Goal: Information Seeking & Learning: Check status

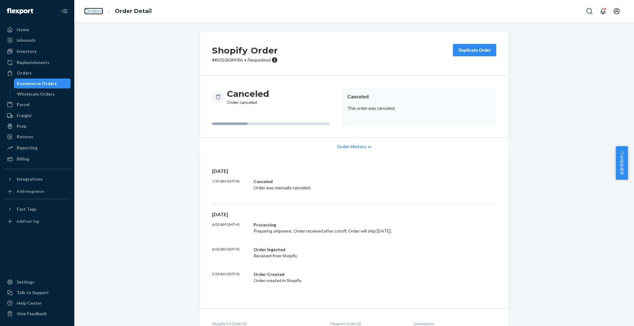
click at [94, 10] on link "Orders" at bounding box center [93, 11] width 19 height 7
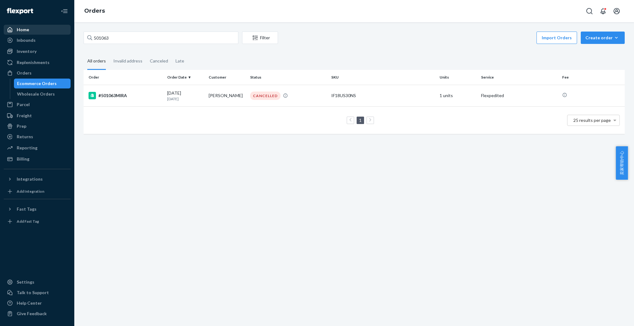
click at [28, 31] on div "Home" at bounding box center [37, 29] width 66 height 9
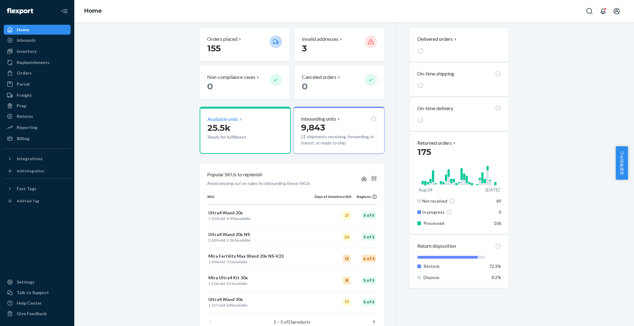
scroll to position [107, 0]
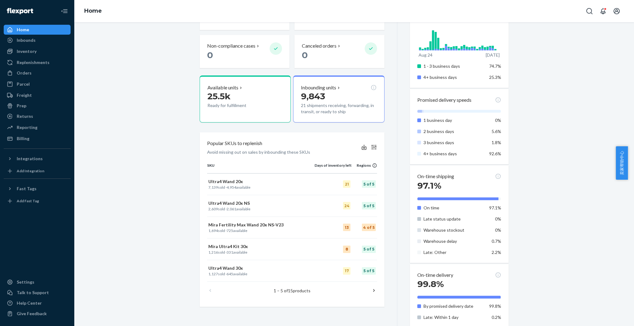
click at [372, 291] on icon at bounding box center [374, 291] width 6 height 6
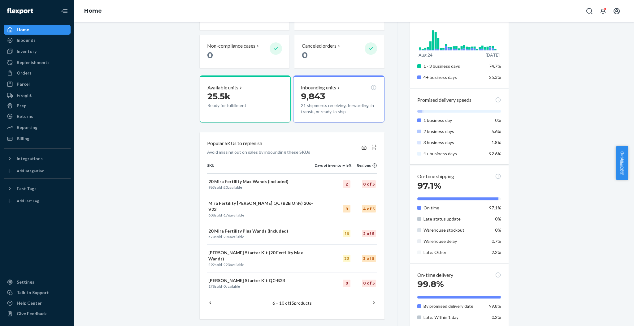
click at [371, 300] on icon at bounding box center [374, 303] width 6 height 6
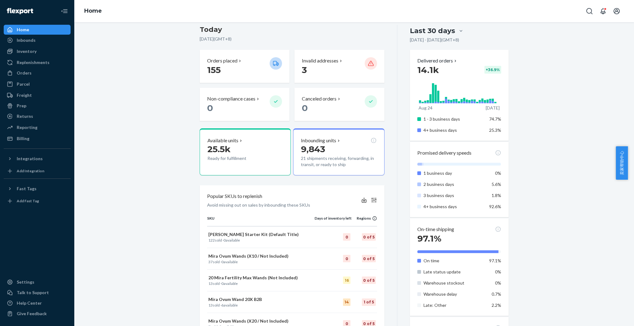
scroll to position [0, 0]
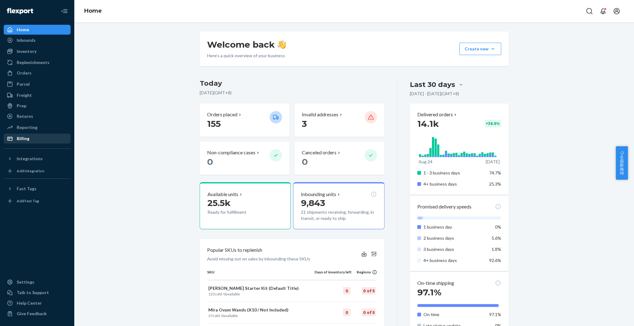
click at [38, 139] on div "Billing" at bounding box center [37, 138] width 66 height 9
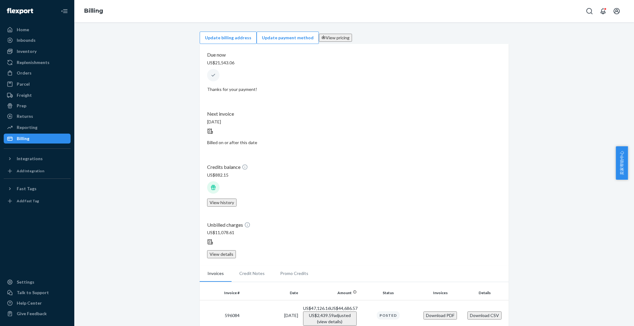
click at [237, 199] on button "View history" at bounding box center [221, 203] width 29 height 8
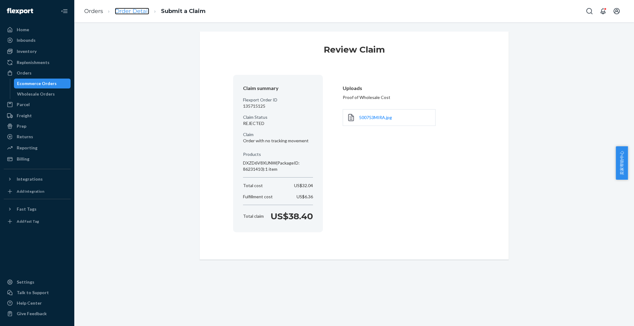
click at [132, 8] on link "Order Detail" at bounding box center [132, 11] width 34 height 7
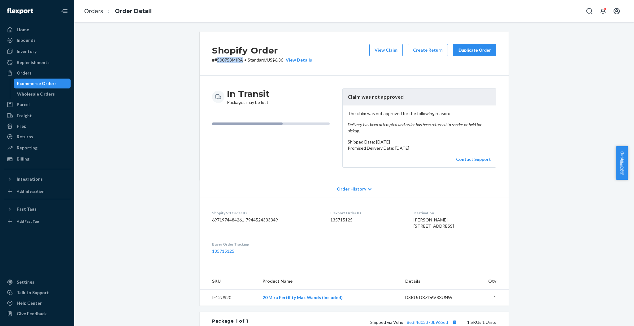
drag, startPoint x: 239, startPoint y: 60, endPoint x: 213, endPoint y: 62, distance: 25.8
click at [213, 62] on p "# #500753MIRA • Standard / US$6.36 View Details" at bounding box center [262, 60] width 100 height 6
copy p "500753MIRA"
drag, startPoint x: 360, startPoint y: 132, endPoint x: 340, endPoint y: 126, distance: 20.3
click at [343, 126] on div "The claim was not approved for the following reason: Delivery has been attempte…" at bounding box center [419, 137] width 153 height 62
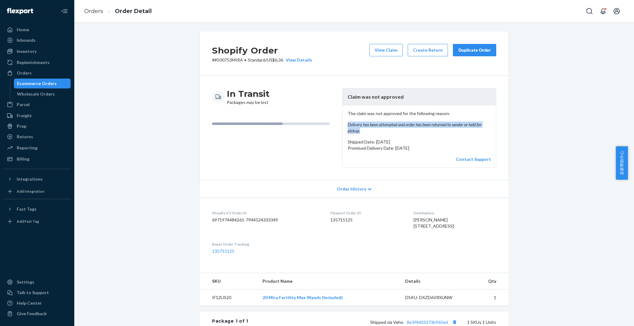
copy em "Delivery has been attempted and order has been returned to sender or held for p…"
click at [95, 13] on link "Orders" at bounding box center [93, 11] width 19 height 7
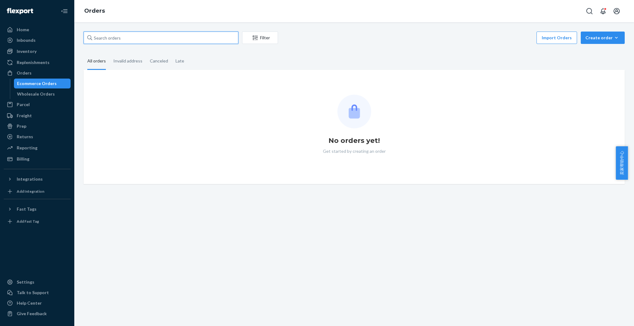
click at [135, 37] on input "text" at bounding box center [161, 38] width 155 height 12
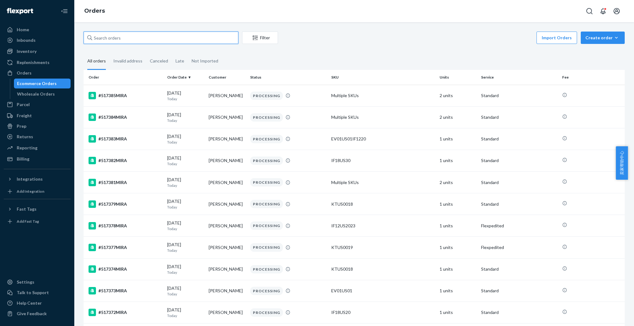
paste input "509946MIRA"
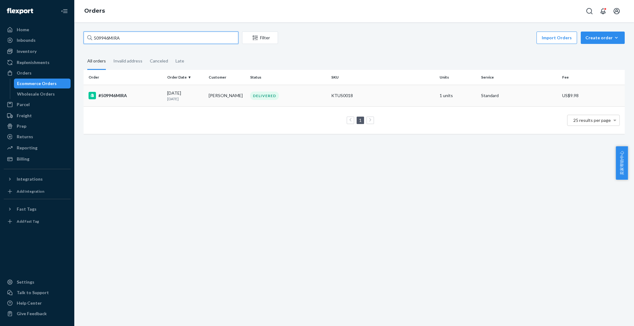
type input "509946MIRA"
click at [149, 94] on div "#509946MIRA" at bounding box center [126, 95] width 74 height 7
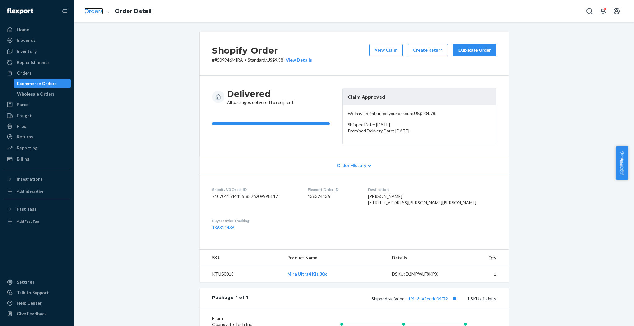
click at [95, 9] on link "Orders" at bounding box center [93, 11] width 19 height 7
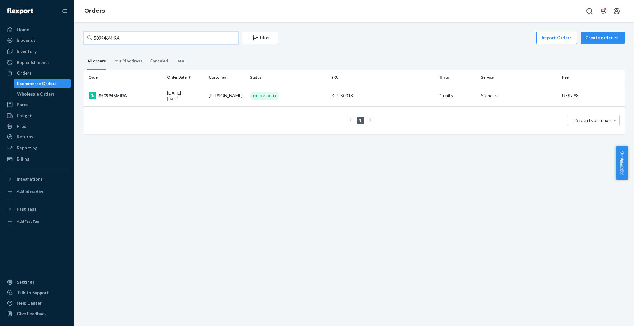
drag, startPoint x: 129, startPoint y: 37, endPoint x: 82, endPoint y: 37, distance: 47.1
click at [82, 37] on div "509946MIRA Filter Import Orders Create order Ecommerce order Removal order All …" at bounding box center [354, 86] width 551 height 109
paste input "488730"
type input "488730MIRA"
click at [127, 93] on div "#488730MIRA" at bounding box center [126, 96] width 74 height 7
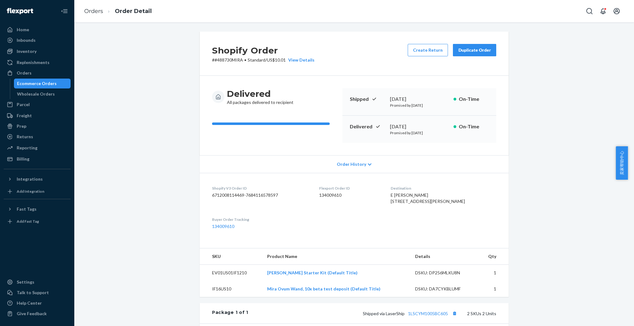
click at [554, 65] on div "Shopify Order # #488730MIRA • Standard / US$10.01 View Details Create Return Du…" at bounding box center [354, 255] width 551 height 446
click at [92, 8] on link "Orders" at bounding box center [93, 11] width 19 height 7
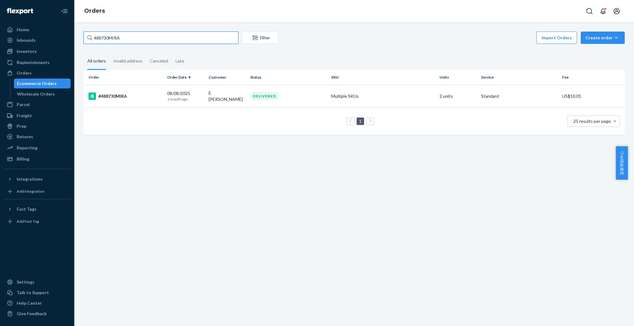
drag, startPoint x: 127, startPoint y: 43, endPoint x: 85, endPoint y: 43, distance: 42.4
click at [85, 43] on input "488730MIRA" at bounding box center [161, 38] width 155 height 12
paste input "135763144"
type input "135763144"
click at [120, 99] on td "#500993MIRA" at bounding box center [124, 96] width 81 height 22
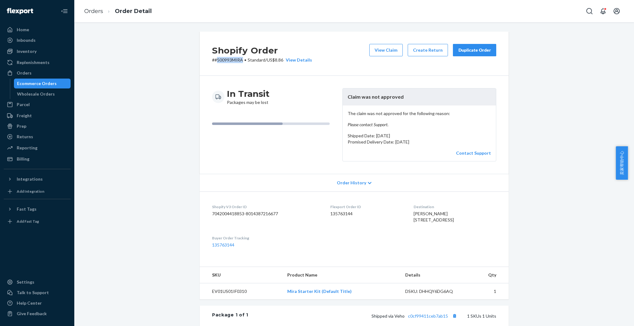
drag, startPoint x: 240, startPoint y: 62, endPoint x: 214, endPoint y: 68, distance: 27.0
click at [214, 68] on div "Shopify Order # #500993MIRA • Standard / US$8.86 View Details View Claim Create…" at bounding box center [354, 54] width 309 height 44
copy p "500993MIRA"
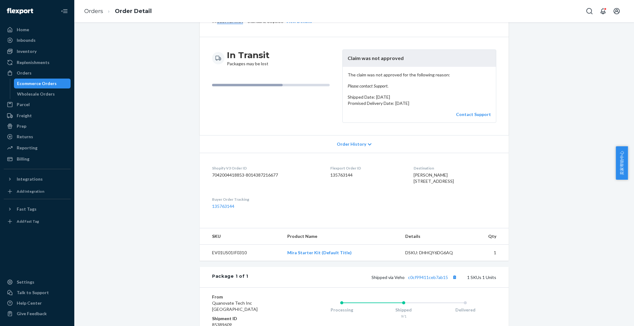
scroll to position [82, 0]
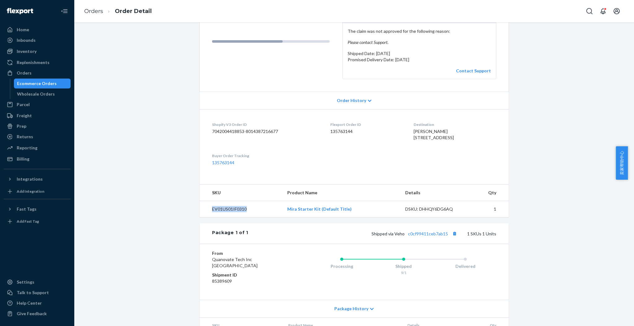
drag, startPoint x: 245, startPoint y: 219, endPoint x: 208, endPoint y: 219, distance: 37.2
click at [208, 218] on td "EV01US01IF0310" at bounding box center [241, 209] width 83 height 16
copy td "EV01US01IF0310"
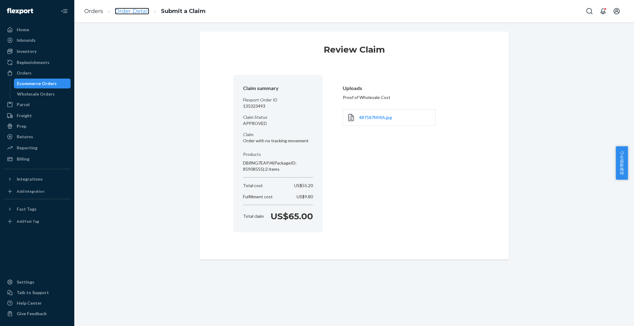
click at [139, 11] on link "Order Detail" at bounding box center [132, 11] width 34 height 7
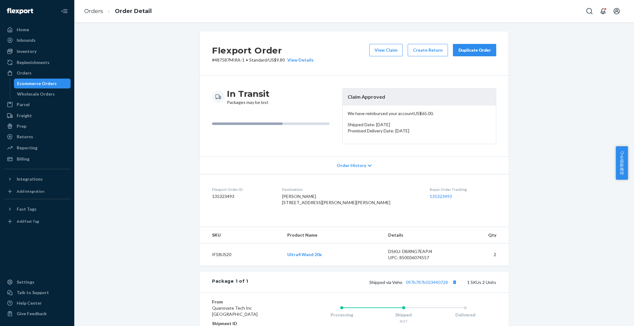
click at [241, 60] on p "# 487587MIRA-1 • Standard / US$9.80 View Details" at bounding box center [263, 60] width 102 height 6
drag, startPoint x: 238, startPoint y: 61, endPoint x: 212, endPoint y: 61, distance: 26.6
click at [212, 61] on p "# 487587MIRA-1 • Standard / US$9.80 View Details" at bounding box center [263, 60] width 102 height 6
copy p "487587MIRA"
click at [390, 51] on button "View Claim" at bounding box center [385, 50] width 33 height 12
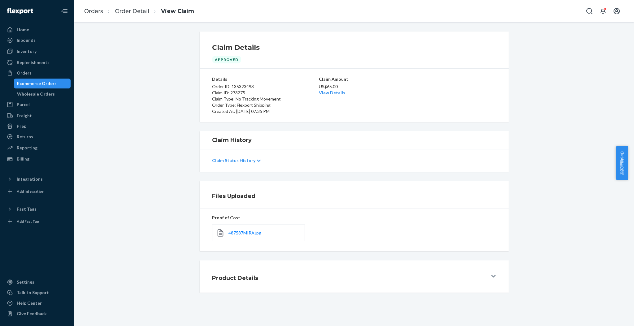
click at [257, 159] on icon at bounding box center [259, 161] width 4 height 4
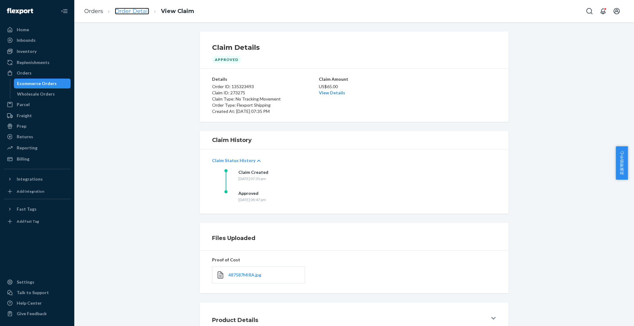
click at [116, 10] on link "Order Detail" at bounding box center [132, 11] width 34 height 7
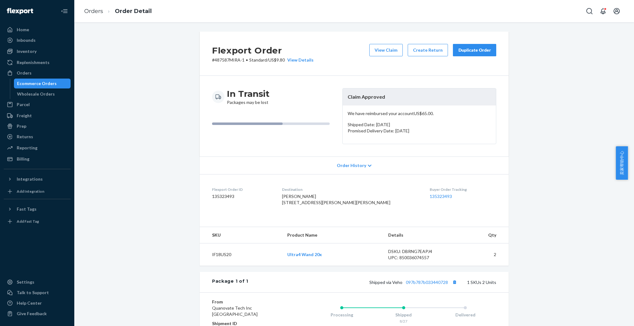
scroll to position [41, 0]
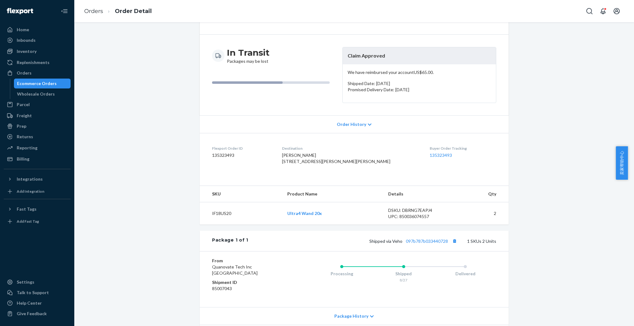
click at [368, 124] on icon at bounding box center [370, 125] width 4 height 2
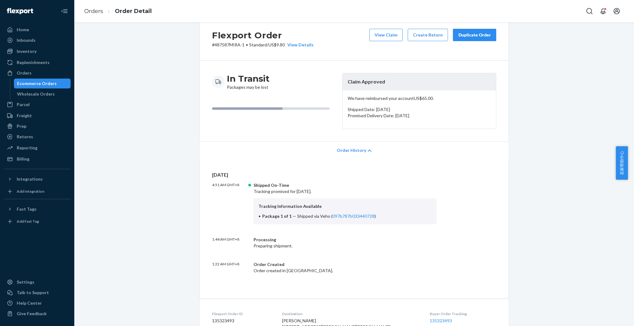
scroll to position [0, 0]
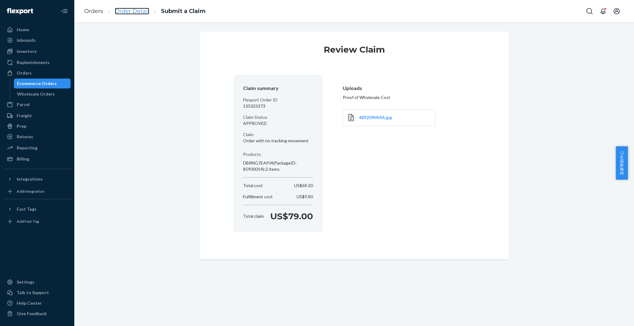
click at [138, 9] on link "Order Detail" at bounding box center [132, 11] width 34 height 7
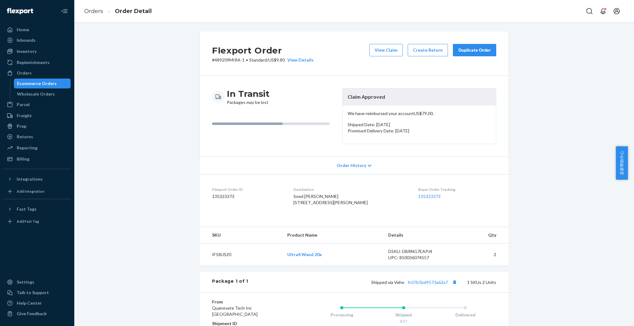
click at [236, 61] on p "# 489209MIRA-1 • Standard / US$9.80 View Details" at bounding box center [263, 60] width 102 height 6
drag, startPoint x: 238, startPoint y: 60, endPoint x: 211, endPoint y: 61, distance: 26.7
click at [212, 61] on p "# 489209MIRA-1 • Standard / US$9.80 View Details" at bounding box center [263, 60] width 102 height 6
copy p "489209MIRA"
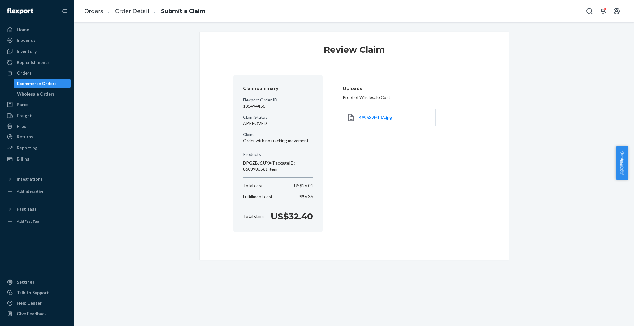
click at [540, 172] on div "Review Claim Claim summary Flexport Order ID 135494456 Claim Status APPROVED Cl…" at bounding box center [354, 146] width 551 height 229
click at [138, 12] on link "Order Detail" at bounding box center [132, 11] width 34 height 7
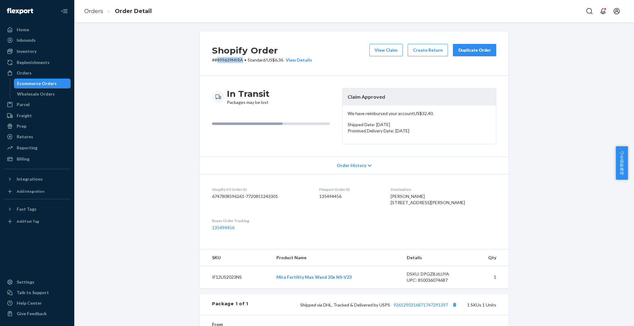
drag, startPoint x: 240, startPoint y: 61, endPoint x: 215, endPoint y: 62, distance: 24.8
click at [215, 62] on p "# #499639MIRA • Standard / US$6.36 View Details" at bounding box center [262, 60] width 100 height 6
copy p "499639MIRA"
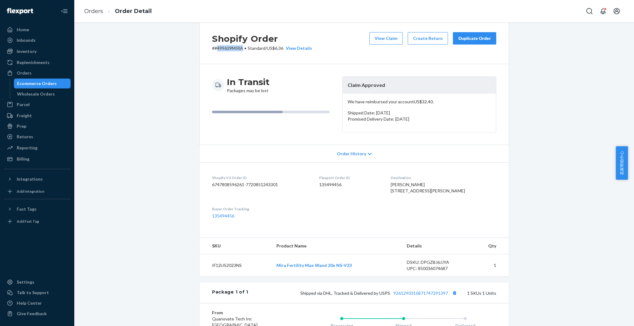
scroll to position [9, 0]
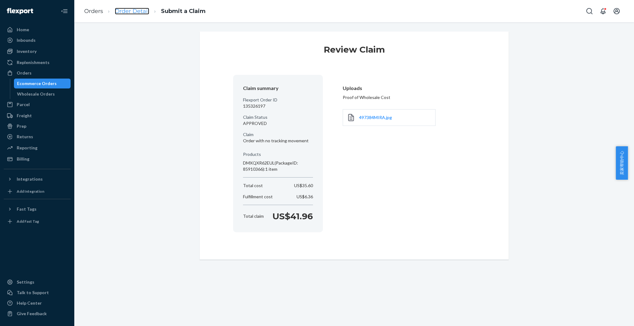
click at [134, 10] on link "Order Detail" at bounding box center [132, 11] width 34 height 7
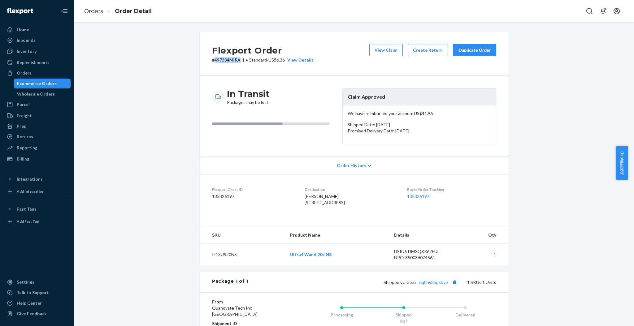
drag, startPoint x: 236, startPoint y: 60, endPoint x: 212, endPoint y: 61, distance: 24.2
click at [212, 61] on p "# 497384MIRA-1 • Standard / US$6.36 View Details" at bounding box center [263, 60] width 102 height 6
copy p "497384MIRA"
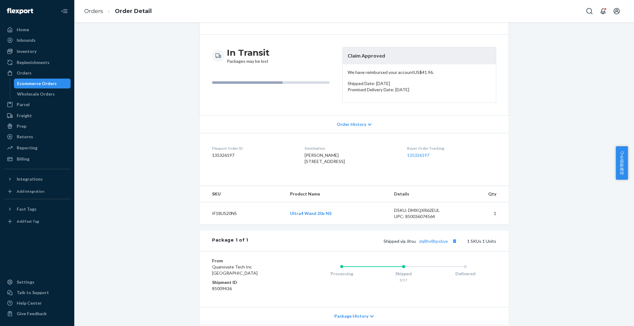
scroll to position [82, 0]
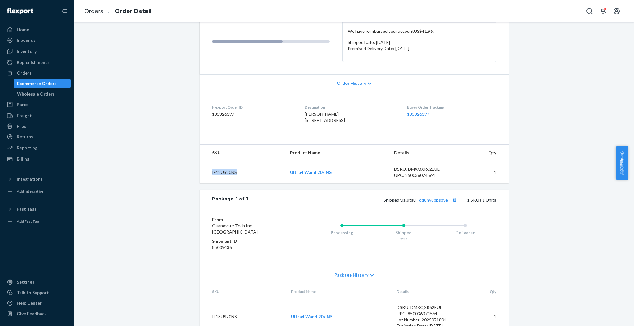
drag, startPoint x: 241, startPoint y: 183, endPoint x: 207, endPoint y: 189, distance: 34.8
click at [207, 184] on td "IF18US20NS" at bounding box center [242, 172] width 85 height 23
copy td "IF18US20NS"
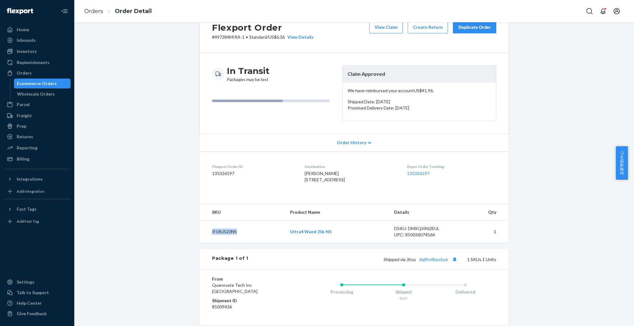
scroll to position [0, 0]
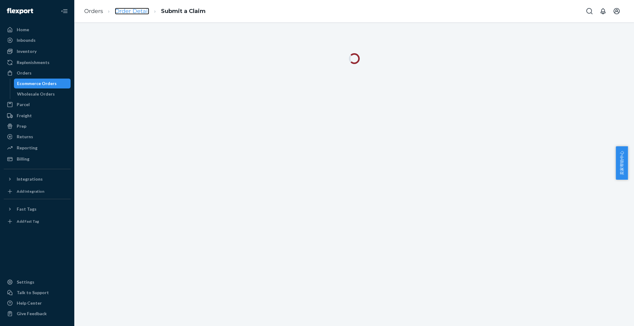
click at [140, 14] on link "Order Detail" at bounding box center [132, 11] width 34 height 7
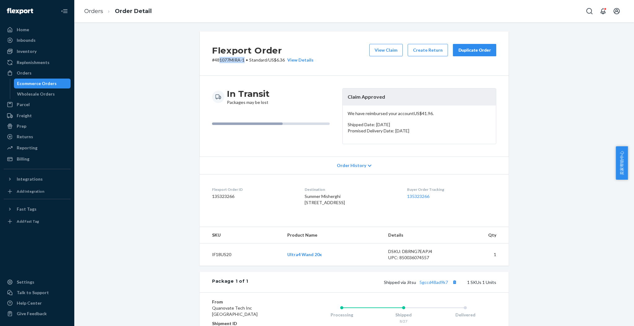
drag, startPoint x: 242, startPoint y: 60, endPoint x: 217, endPoint y: 62, distance: 25.2
click at [217, 62] on p "# 481077MIRA-1 • Standard / US$6.36 View Details" at bounding box center [263, 60] width 102 height 6
click at [229, 68] on div "Flexport Order # 481077MIRA-1 • Standard / US$6.36 View Details View Claim Crea…" at bounding box center [354, 54] width 309 height 44
drag, startPoint x: 237, startPoint y: 60, endPoint x: 212, endPoint y: 63, distance: 25.0
click at [212, 63] on p "# 481077MIRA-1 • Standard / US$6.36 View Details" at bounding box center [263, 60] width 102 height 6
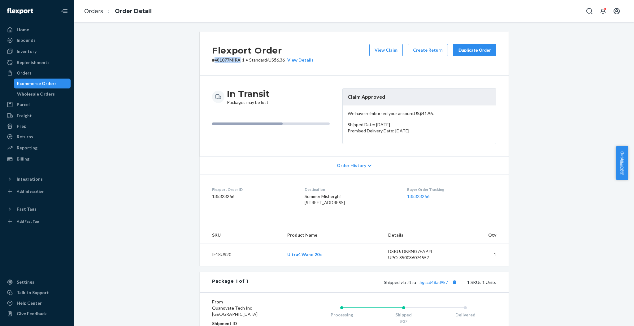
copy p "481077MIRA"
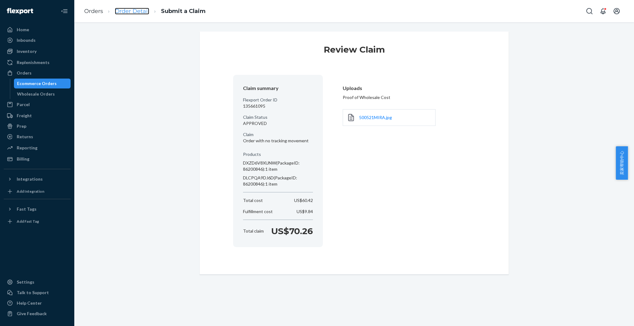
click at [139, 8] on link "Order Detail" at bounding box center [132, 11] width 34 height 7
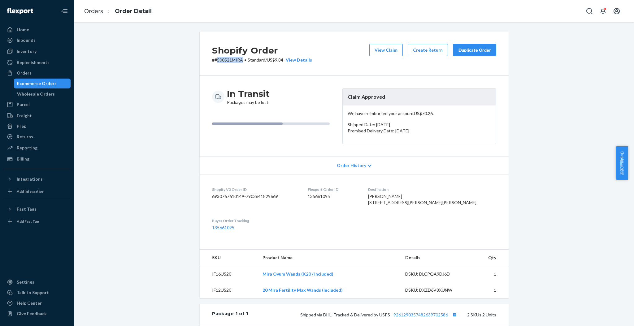
drag, startPoint x: 239, startPoint y: 59, endPoint x: 214, endPoint y: 62, distance: 25.9
click at [214, 62] on p "# #500521MIRA • Standard / US$9.84 View Details" at bounding box center [262, 60] width 100 height 6
copy p "500521MIRA"
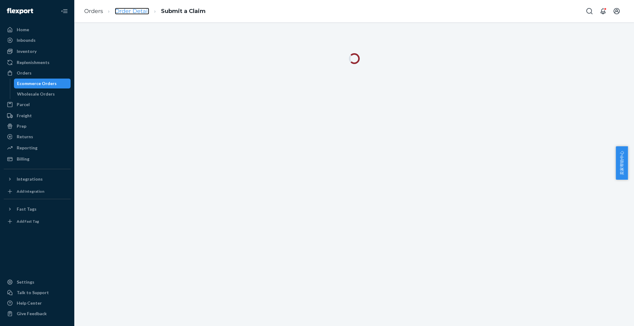
click at [135, 9] on link "Order Detail" at bounding box center [132, 11] width 34 height 7
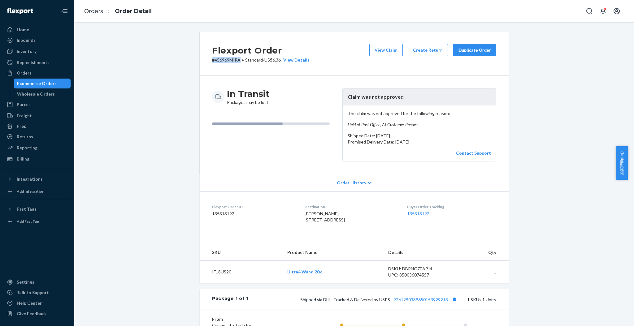
drag, startPoint x: 237, startPoint y: 59, endPoint x: 210, endPoint y: 61, distance: 26.8
click at [212, 61] on p "# 456969MIRA • Standard / US$6.36 View Details" at bounding box center [261, 60] width 98 height 6
click at [226, 74] on div "Flexport Order # 456969MIRA • Standard / US$6.36 View Details View Claim Create…" at bounding box center [354, 54] width 309 height 44
drag, startPoint x: 237, startPoint y: 59, endPoint x: 212, endPoint y: 59, distance: 24.8
click at [212, 59] on p "# 456969MIRA • Standard / US$6.36 View Details" at bounding box center [261, 60] width 98 height 6
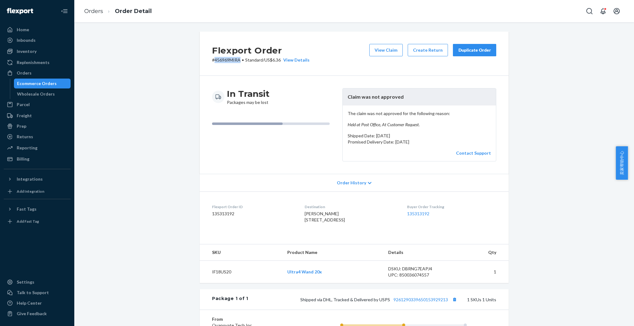
copy p "456969MIRA"
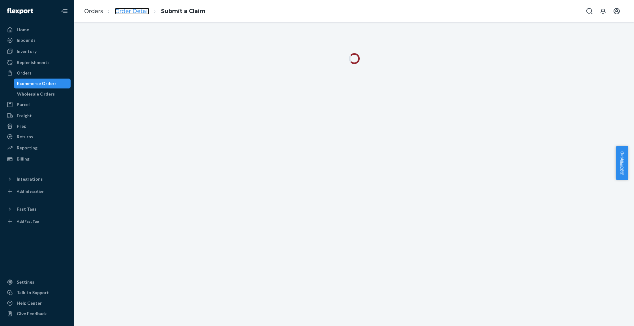
click at [135, 10] on link "Order Detail" at bounding box center [132, 11] width 34 height 7
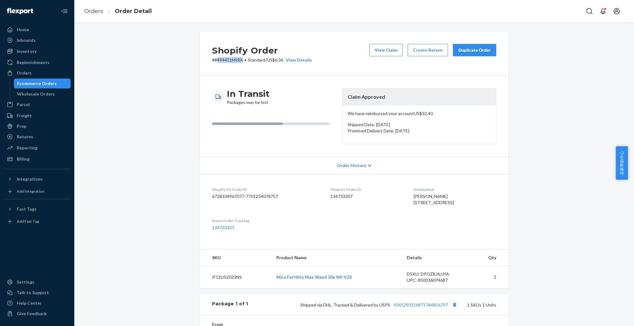
drag, startPoint x: 240, startPoint y: 61, endPoint x: 213, endPoint y: 62, distance: 26.9
click at [213, 62] on p "# #494451MIRA • Standard / US$6.36 View Details" at bounding box center [262, 60] width 100 height 6
copy p "494451MIRA"
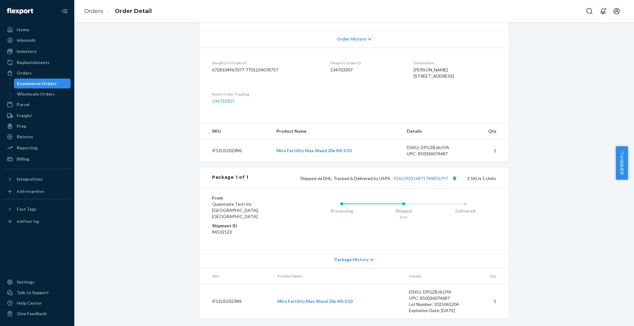
scroll to position [133, 0]
drag, startPoint x: 238, startPoint y: 158, endPoint x: 238, endPoint y: 161, distance: 3.4
click at [238, 161] on td "IF12US2023NS" at bounding box center [236, 151] width 72 height 23
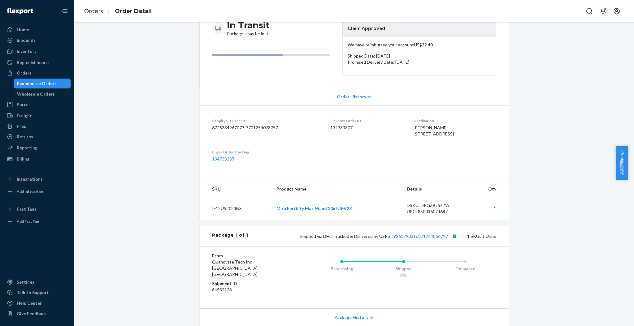
scroll to position [9, 0]
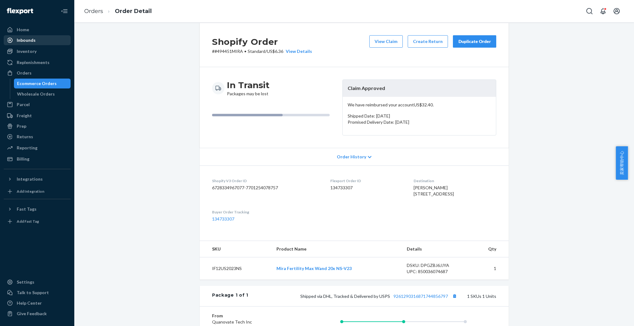
click at [42, 42] on div "Inbounds" at bounding box center [37, 40] width 66 height 9
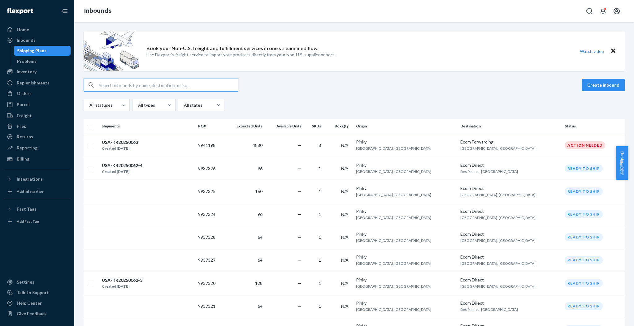
click at [119, 84] on input "text" at bounding box center [168, 85] width 139 height 12
type input "98"
type input "6"
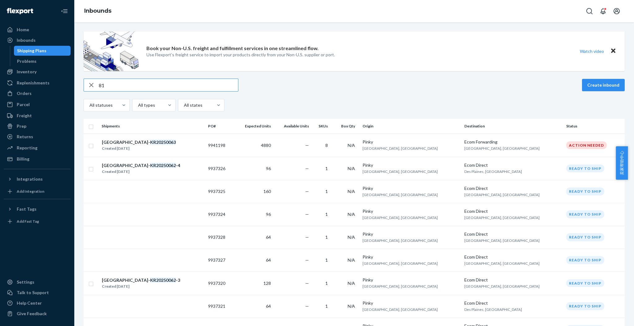
type input "8"
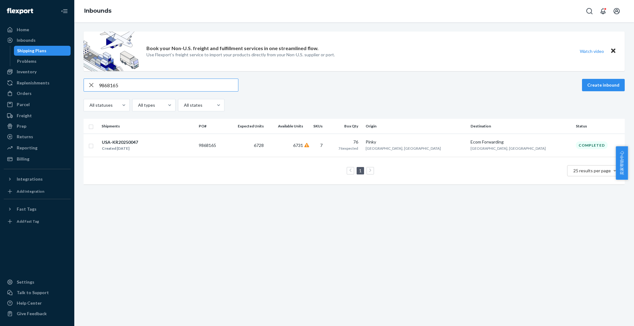
type input "9868165"
click at [266, 143] on td "6728" at bounding box center [246, 145] width 41 height 23
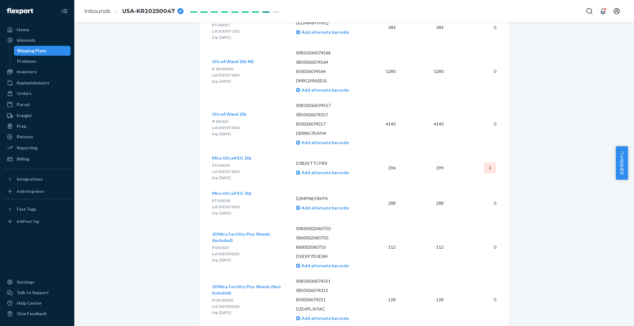
scroll to position [1055, 0]
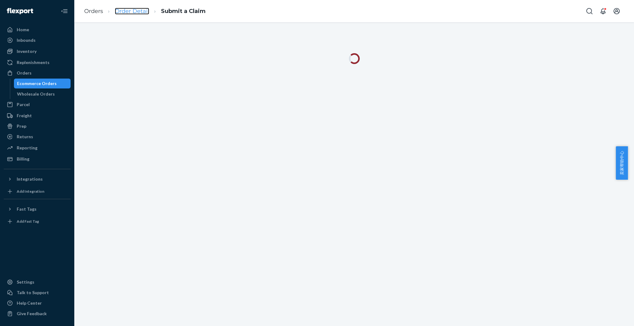
click at [122, 9] on link "Order Detail" at bounding box center [132, 11] width 34 height 7
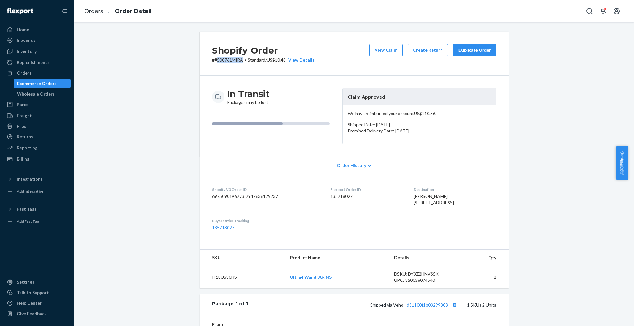
drag, startPoint x: 241, startPoint y: 61, endPoint x: 213, endPoint y: 62, distance: 27.9
click at [213, 62] on p "# #500761MIRA • Standard / US$10.48 View Details" at bounding box center [263, 60] width 103 height 6
copy p "500761MIRA"
drag, startPoint x: 227, startPoint y: 293, endPoint x: 206, endPoint y: 292, distance: 21.1
click at [206, 289] on td "IF18US30NS" at bounding box center [242, 277] width 85 height 23
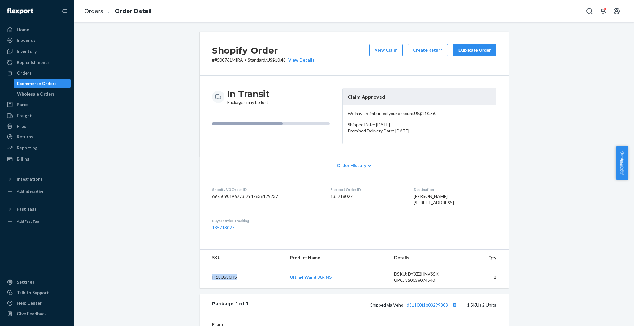
copy td "IF18US30NS"
click at [96, 12] on link "Orders" at bounding box center [93, 11] width 19 height 7
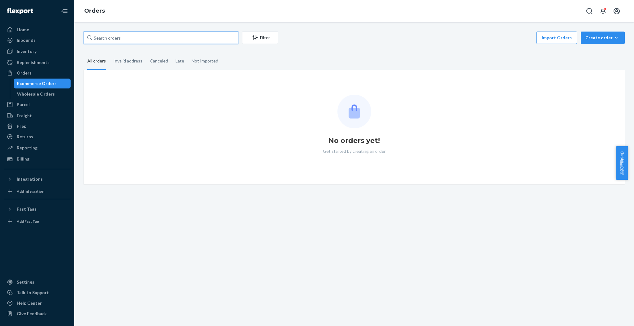
drag, startPoint x: 140, startPoint y: 38, endPoint x: 91, endPoint y: 38, distance: 48.9
click at [91, 38] on div at bounding box center [161, 38] width 155 height 12
click at [91, 38] on input "text" at bounding box center [161, 38] width 155 height 12
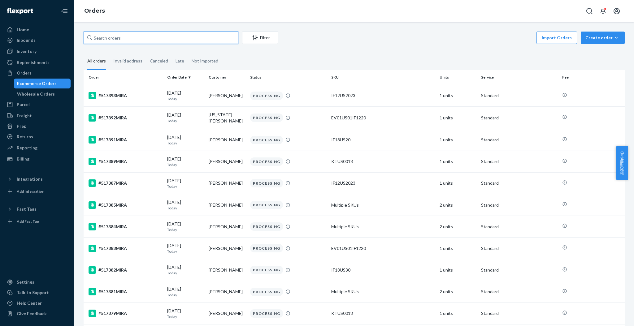
paste input "498716MIRA"
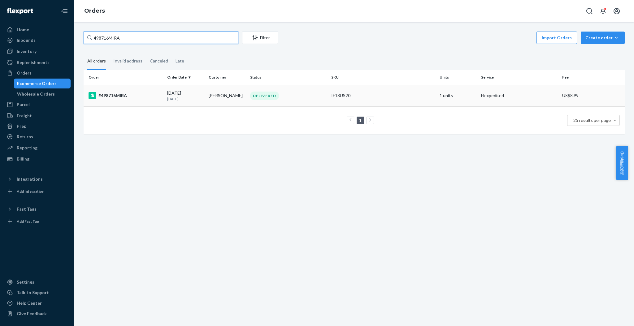
type input "498716MIRA"
click at [133, 98] on div "#498716MIRA" at bounding box center [126, 95] width 74 height 7
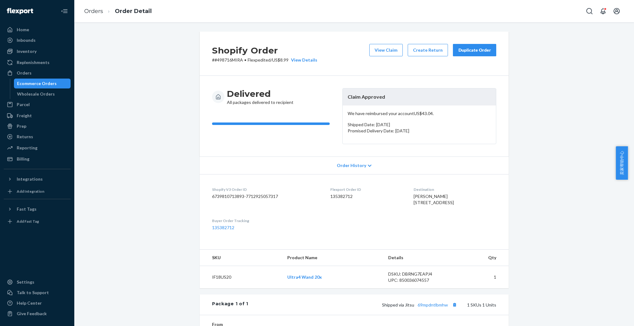
scroll to position [41, 0]
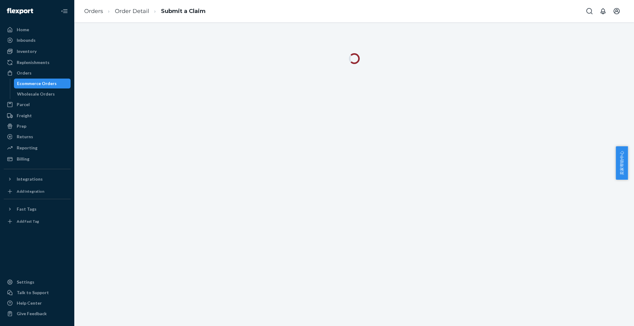
click at [126, 16] on ol "Orders Order Detail Submit a Claim" at bounding box center [144, 11] width 131 height 18
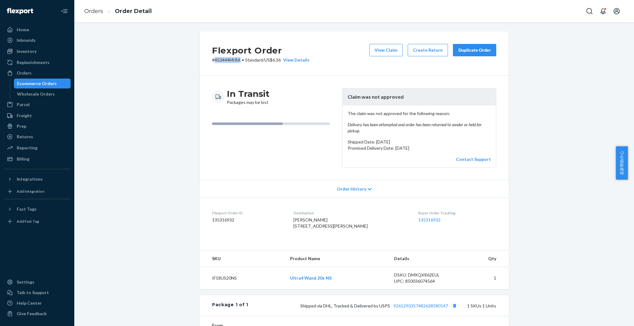
drag, startPoint x: 238, startPoint y: 59, endPoint x: 210, endPoint y: 60, distance: 27.9
click at [212, 60] on p "# 453444MIRA • Standard / US$6.36 View Details" at bounding box center [261, 60] width 98 height 6
copy p "453444MIRA"
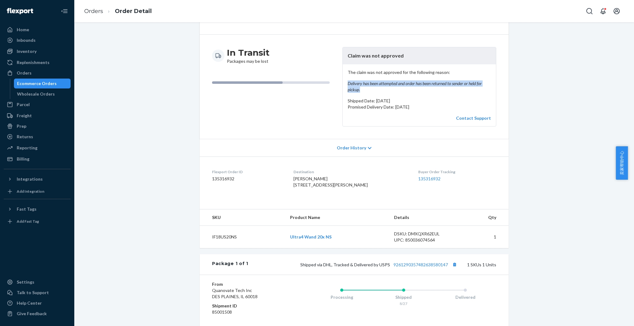
drag, startPoint x: 339, startPoint y: 87, endPoint x: 367, endPoint y: 88, distance: 27.3
click at [367, 88] on div "The claim was not approved for the following reason: Delivery has been attempte…" at bounding box center [419, 95] width 153 height 62
copy em "Delivery has been attempted and order has been returned to sender or held for p…"
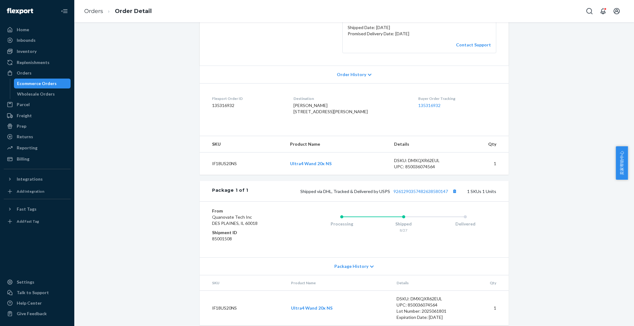
scroll to position [124, 0]
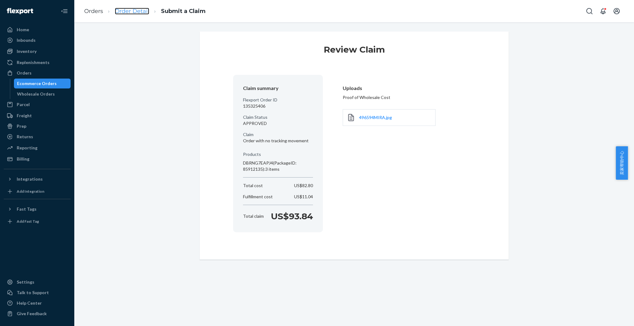
click at [138, 10] on link "Order Detail" at bounding box center [132, 11] width 34 height 7
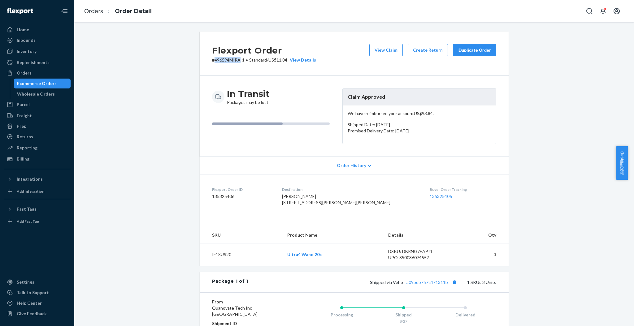
drag, startPoint x: 238, startPoint y: 61, endPoint x: 211, endPoint y: 61, distance: 26.9
click at [212, 61] on p "# 496594MIRA-1 • Standard / US$11.04 View Details" at bounding box center [264, 60] width 104 height 6
copy p "496594MIRA"
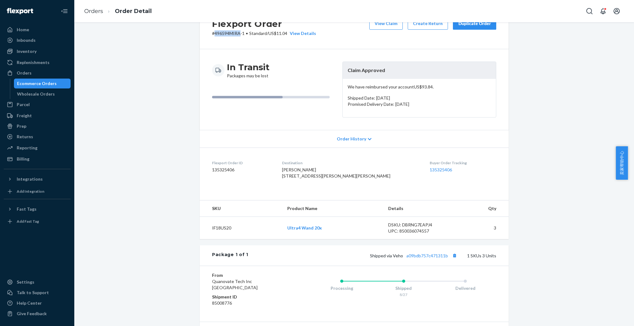
scroll to position [41, 0]
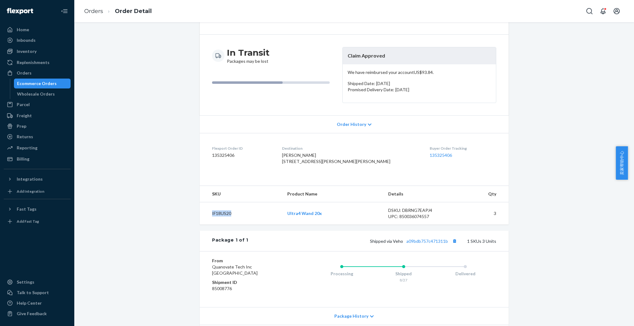
drag, startPoint x: 231, startPoint y: 223, endPoint x: 208, endPoint y: 223, distance: 23.5
click at [208, 223] on td "IF18US20" at bounding box center [241, 213] width 83 height 23
copy td "IF18US20"
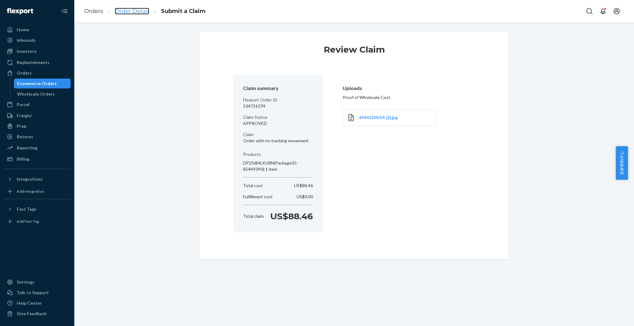
click at [141, 11] on link "Order Detail" at bounding box center [132, 11] width 34 height 7
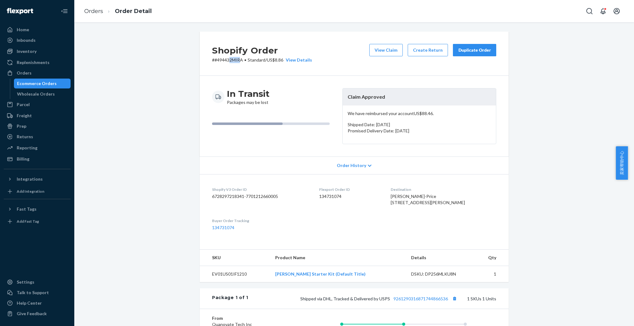
drag, startPoint x: 238, startPoint y: 60, endPoint x: 225, endPoint y: 61, distance: 13.4
click at [225, 61] on p "# #494432MIRA • Standard / US$8.86 View Details" at bounding box center [262, 60] width 100 height 6
click at [246, 72] on div "Shopify Order # #494432MIRA • Standard / US$8.86 View Details View Claim Create…" at bounding box center [354, 54] width 309 height 44
drag, startPoint x: 240, startPoint y: 60, endPoint x: 214, endPoint y: 62, distance: 26.4
click at [214, 62] on p "# #494432MIRA • Standard / US$8.86 View Details" at bounding box center [262, 60] width 100 height 6
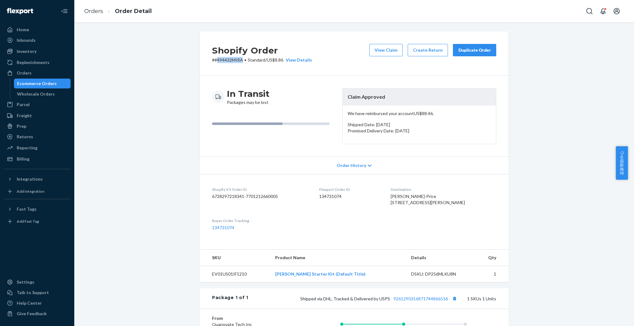
copy p "494432MIRA"
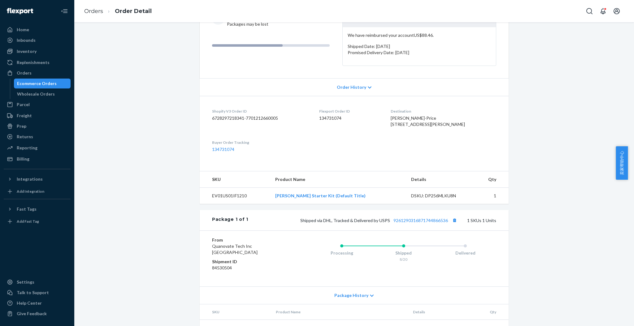
scroll to position [82, 0]
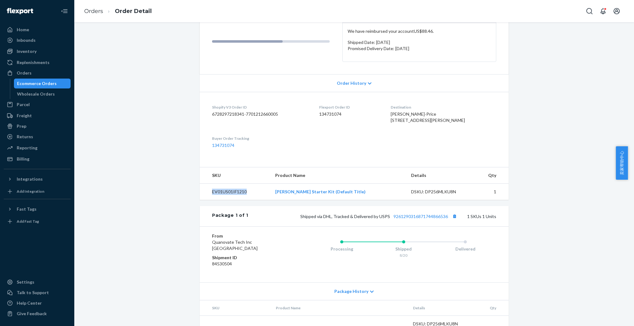
drag, startPoint x: 247, startPoint y: 205, endPoint x: 203, endPoint y: 205, distance: 43.4
click at [203, 200] on td "EV01US01IF1210" at bounding box center [235, 192] width 71 height 16
copy td "EV01US01IF1210"
click at [523, 33] on div "Shopify Order # #494432MIRA • Standard / US$8.86 View Details View Claim Create…" at bounding box center [354, 150] width 551 height 403
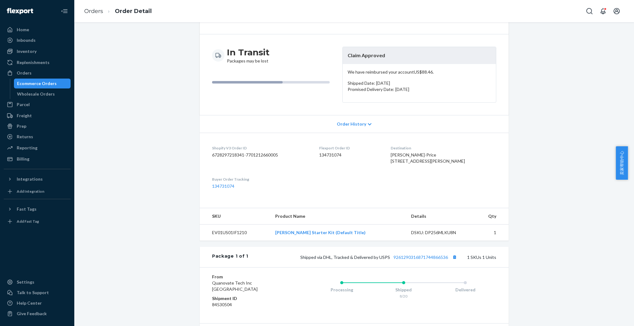
scroll to position [41, 0]
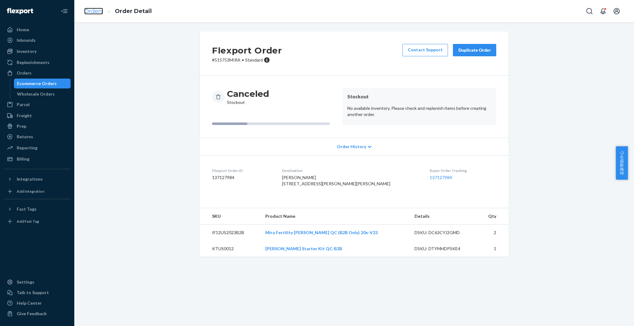
click at [96, 12] on link "Orders" at bounding box center [93, 11] width 19 height 7
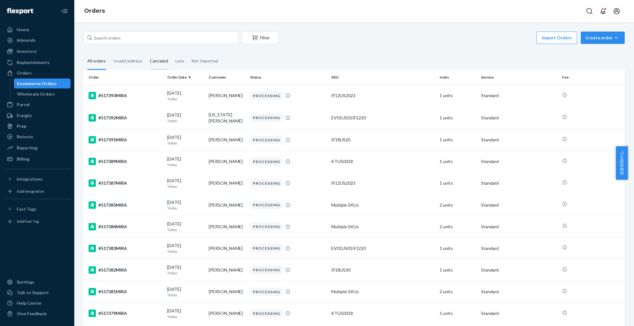
click at [150, 59] on div "Canceled" at bounding box center [159, 61] width 18 height 17
click at [146, 53] on input "Canceled" at bounding box center [146, 53] width 0 height 0
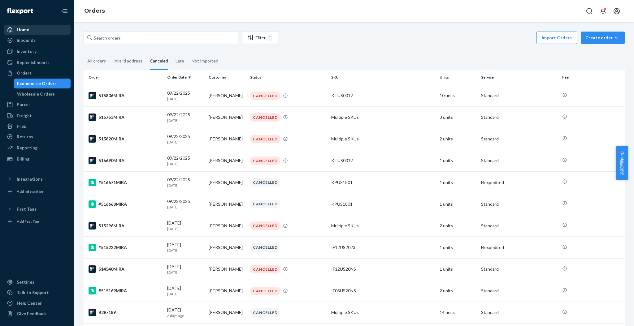
click at [33, 30] on div "Home" at bounding box center [37, 29] width 66 height 9
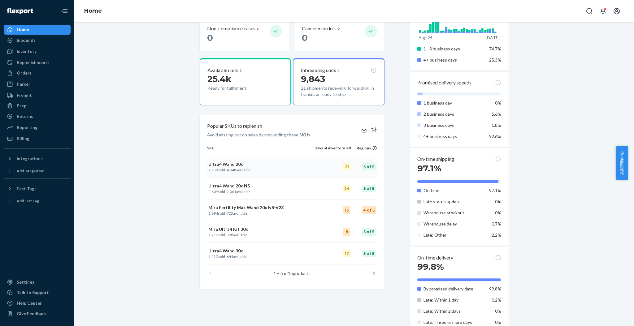
scroll to position [124, 0]
click at [33, 74] on div "Orders" at bounding box center [37, 73] width 66 height 9
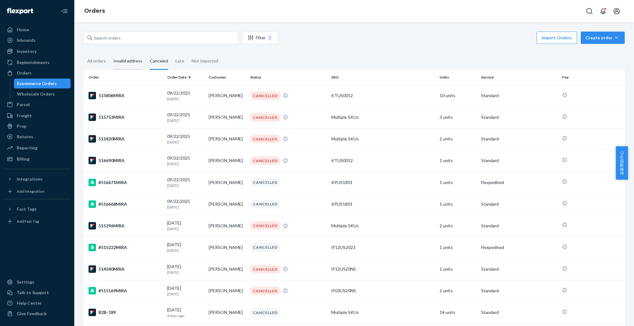
click at [130, 61] on div "Invalid address" at bounding box center [127, 61] width 29 height 17
click at [110, 53] on input "Invalid address" at bounding box center [110, 53] width 0 height 0
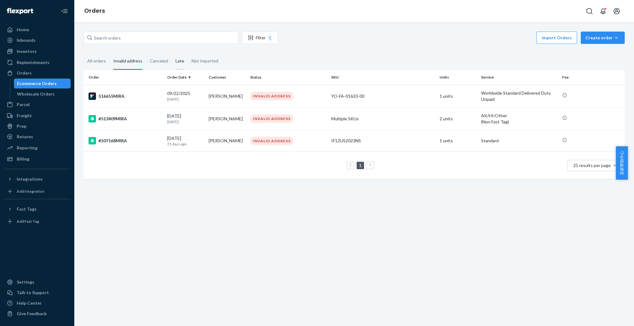
click at [177, 58] on div "Late" at bounding box center [180, 61] width 9 height 17
click at [172, 53] on input "Late" at bounding box center [172, 53] width 0 height 0
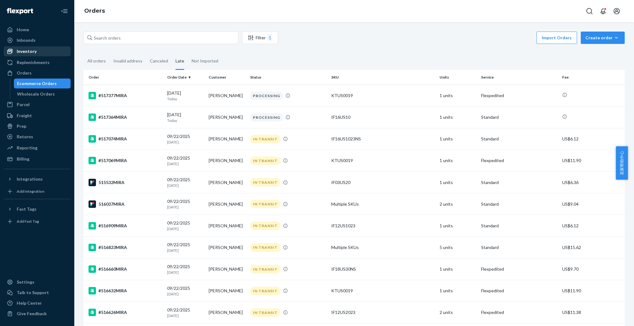
click at [33, 52] on div "Inventory" at bounding box center [27, 51] width 20 height 6
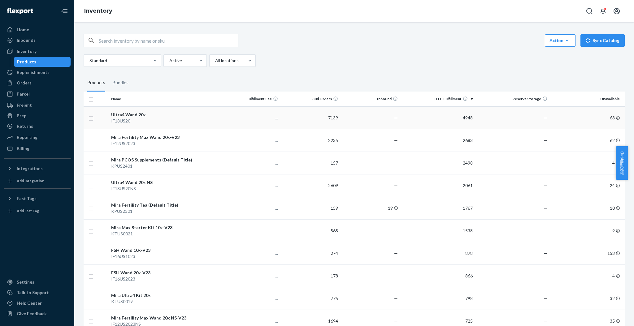
click at [120, 118] on div "IF18US20" at bounding box center [164, 121] width 107 height 6
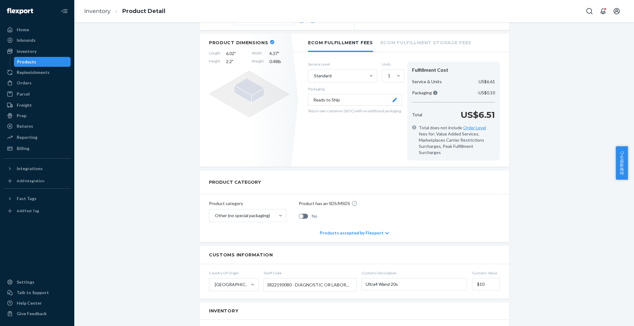
scroll to position [75, 0]
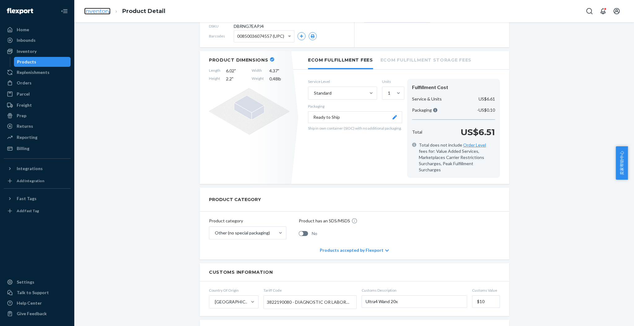
click at [101, 10] on link "Inventory" at bounding box center [97, 11] width 26 height 7
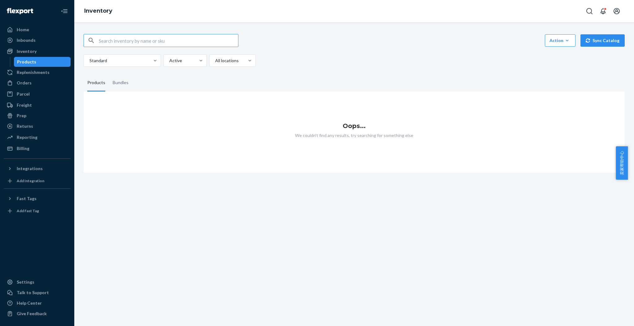
click at [149, 41] on input "text" at bounding box center [168, 40] width 139 height 12
type input "i"
click at [134, 41] on input "IF18US30" at bounding box center [168, 40] width 139 height 12
type input "I"
drag, startPoint x: 306, startPoint y: 47, endPoint x: 30, endPoint y: 86, distance: 279.2
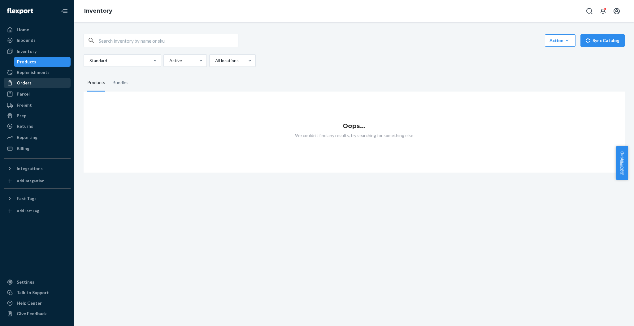
click at [30, 86] on div "Orders" at bounding box center [24, 83] width 15 height 6
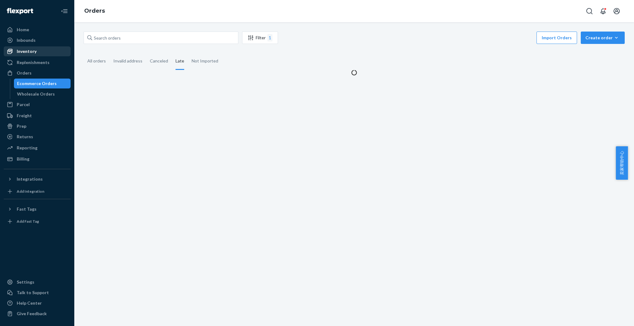
click at [30, 54] on div "Inventory" at bounding box center [27, 51] width 20 height 6
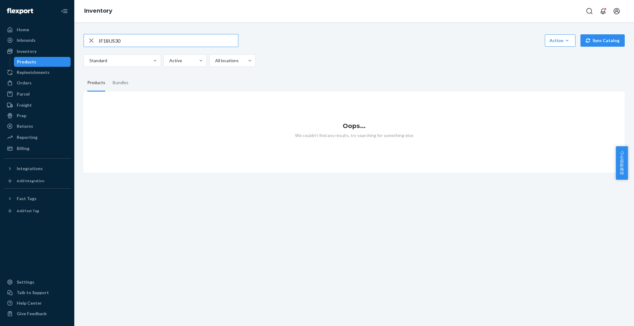
click at [136, 39] on input "IF18US30" at bounding box center [168, 40] width 139 height 12
type input "I"
type input "IF18US30"
click at [119, 85] on div "Bundles" at bounding box center [121, 82] width 16 height 17
click at [109, 74] on input "Bundles" at bounding box center [109, 74] width 0 height 0
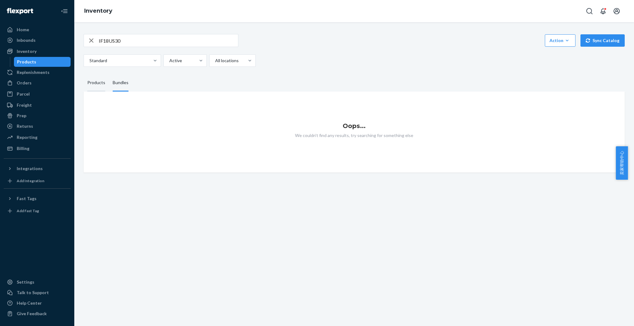
click at [98, 83] on div "Products" at bounding box center [96, 82] width 18 height 17
click at [84, 74] on input "Products" at bounding box center [84, 74] width 0 height 0
drag, startPoint x: 127, startPoint y: 39, endPoint x: 82, endPoint y: 39, distance: 44.6
click at [82, 39] on div "IF18US30 Action Create product Create bundle Bulk create products Bulk update p…" at bounding box center [354, 100] width 551 height 146
type input "I"
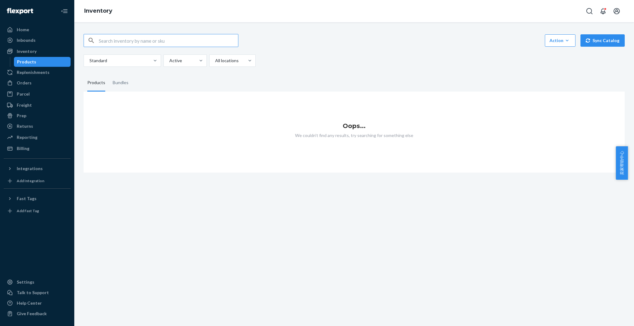
click at [115, 37] on input "text" at bounding box center [168, 40] width 139 height 12
type input "IF18US30"
click at [133, 41] on input "IF18US30" at bounding box center [168, 40] width 139 height 12
click at [38, 40] on div "Inbounds" at bounding box center [37, 40] width 66 height 9
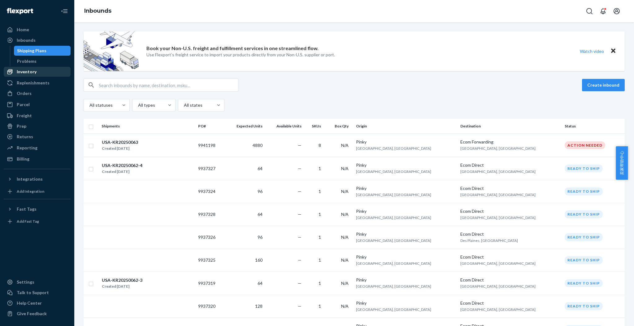
click at [37, 71] on div "Inventory" at bounding box center [37, 72] width 66 height 9
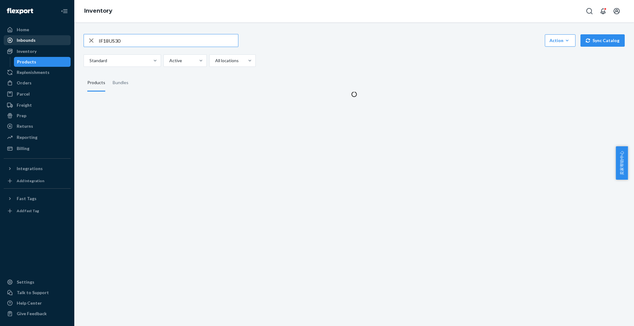
drag, startPoint x: 128, startPoint y: 40, endPoint x: 63, endPoint y: 42, distance: 64.7
click at [65, 42] on div "Home Inbounds Shipping Plans Problems Inventory Products Replenishments Orders …" at bounding box center [317, 163] width 634 height 326
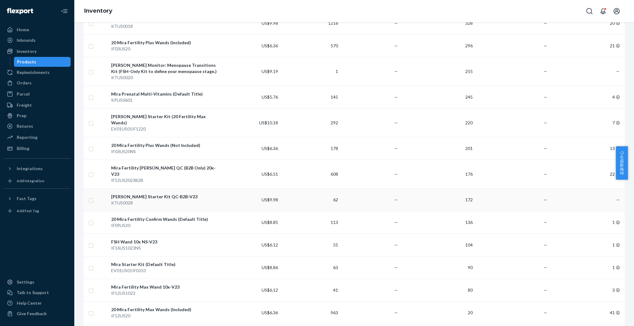
scroll to position [578, 0]
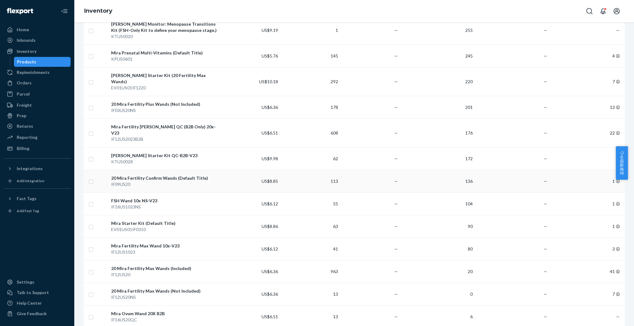
click at [367, 170] on td "—" at bounding box center [371, 181] width 60 height 23
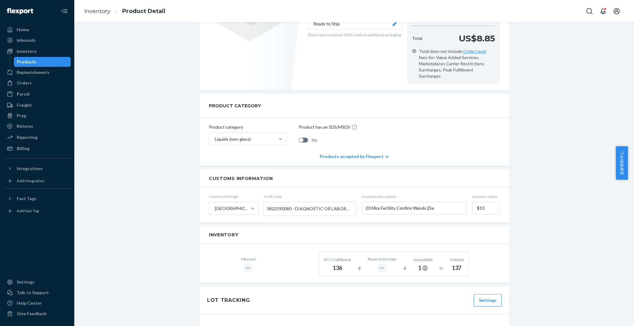
scroll to position [206, 0]
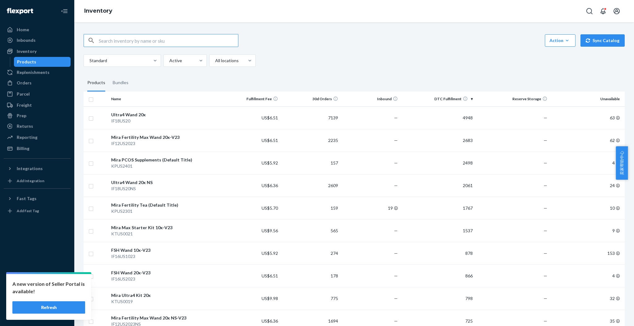
click at [64, 308] on button "Refresh" at bounding box center [48, 308] width 73 height 12
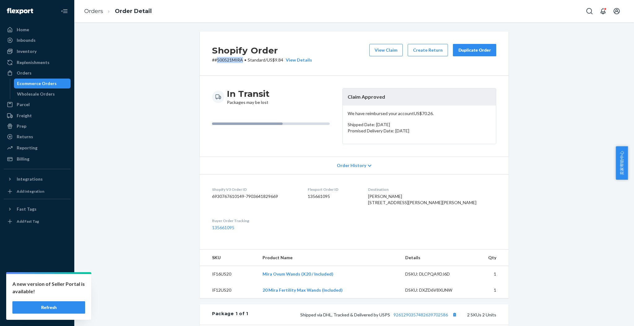
click at [62, 311] on button "Refresh" at bounding box center [48, 308] width 73 height 12
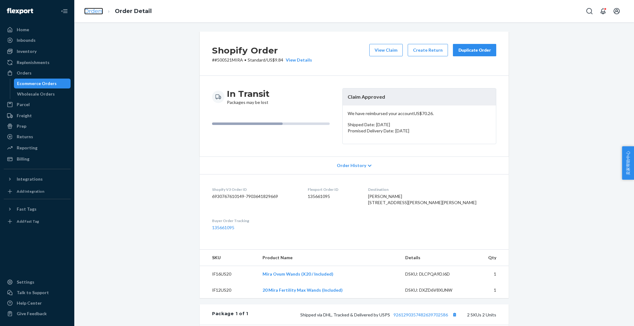
click at [90, 10] on link "Orders" at bounding box center [93, 11] width 19 height 7
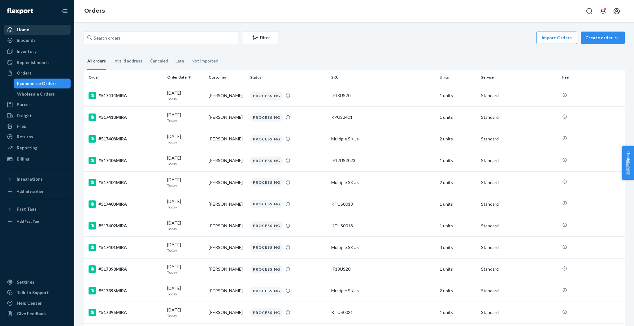
click at [28, 28] on div "Home" at bounding box center [37, 29] width 66 height 9
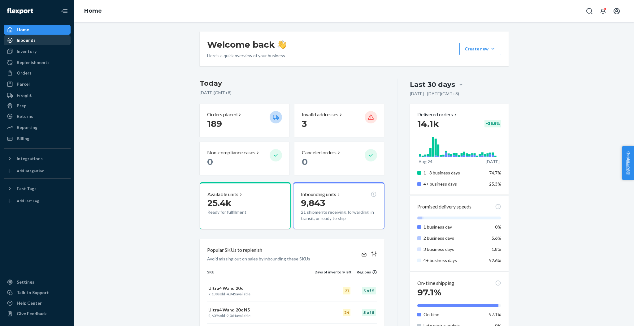
click at [30, 40] on div "Inbounds" at bounding box center [26, 40] width 19 height 6
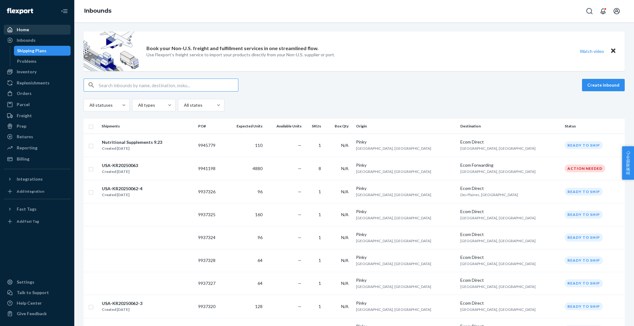
click at [28, 31] on div "Home" at bounding box center [37, 29] width 66 height 9
